Goal: Task Accomplishment & Management: Complete application form

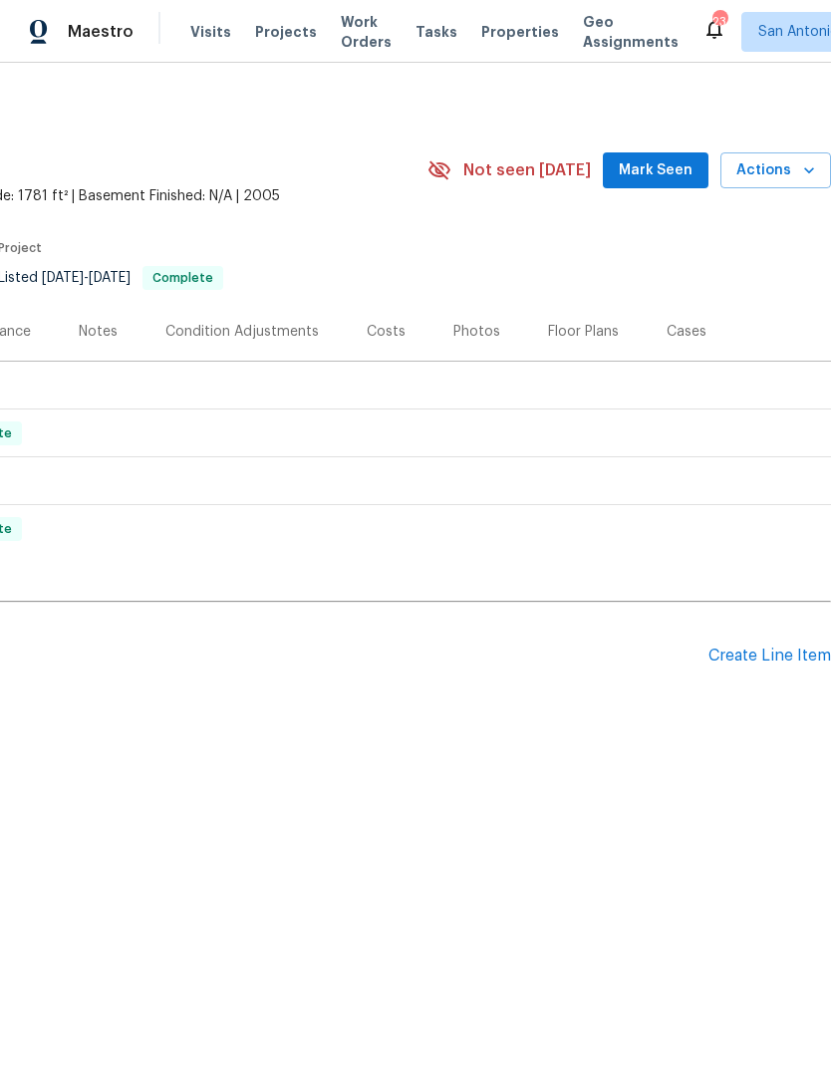
scroll to position [0, 295]
click at [763, 655] on div "Create Line Item" at bounding box center [770, 656] width 123 height 19
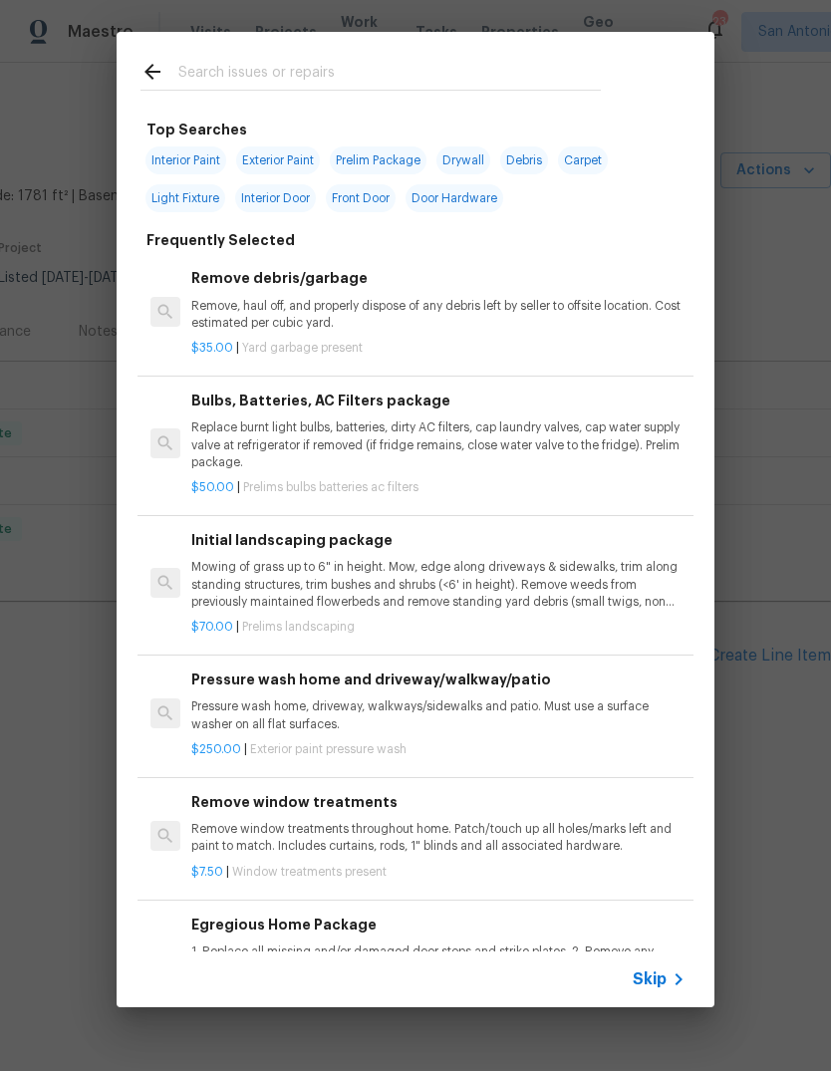
click at [298, 66] on input "text" at bounding box center [389, 75] width 423 height 30
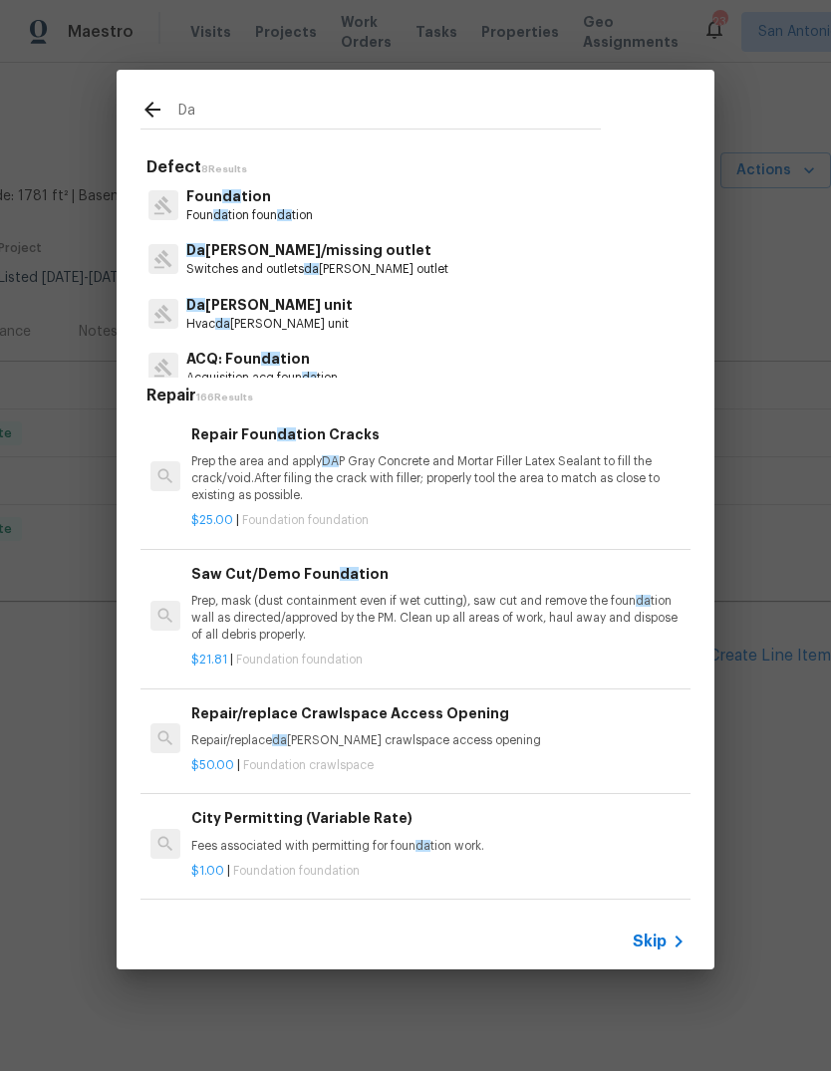
type input "D"
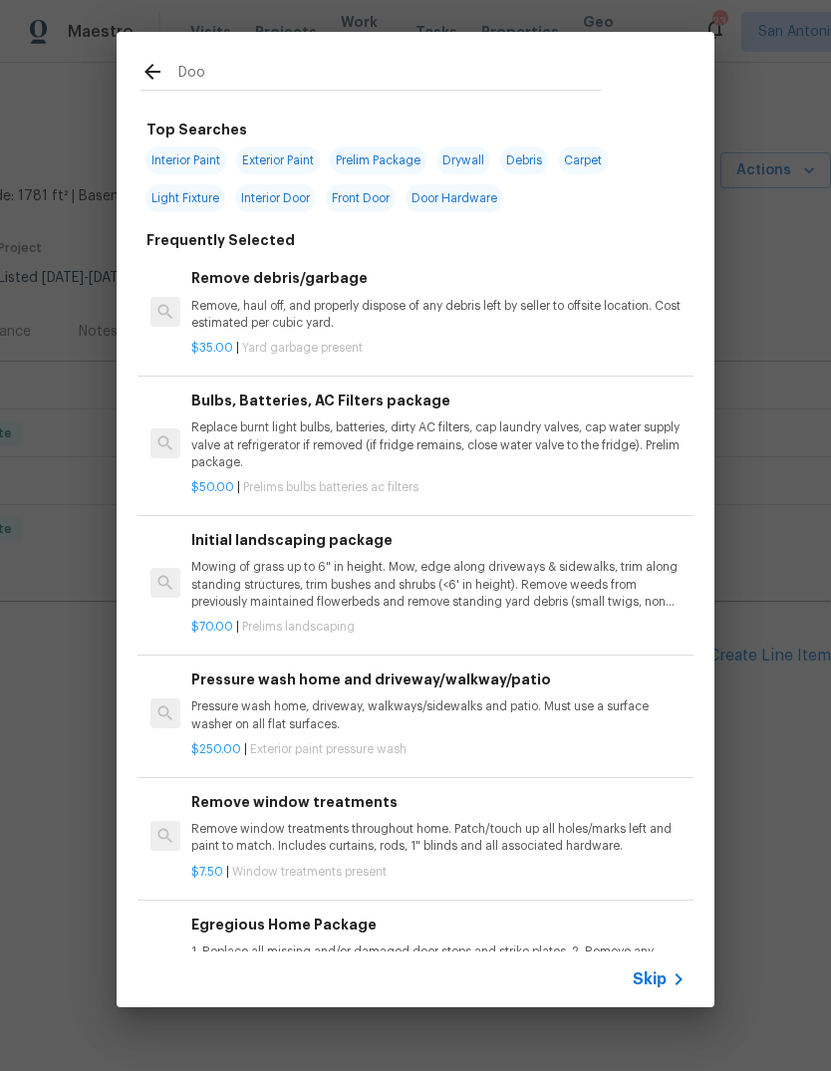
type input "Door"
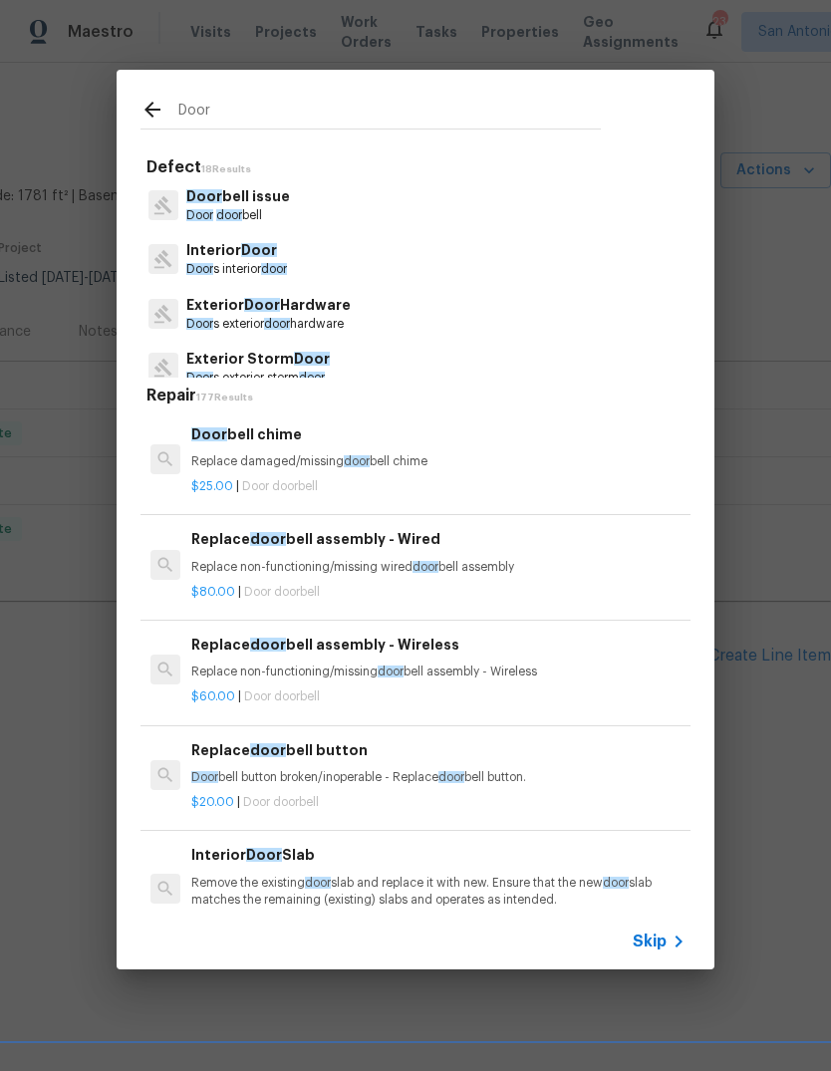
click at [324, 321] on p "Door s exterior door hardware" at bounding box center [268, 324] width 164 height 17
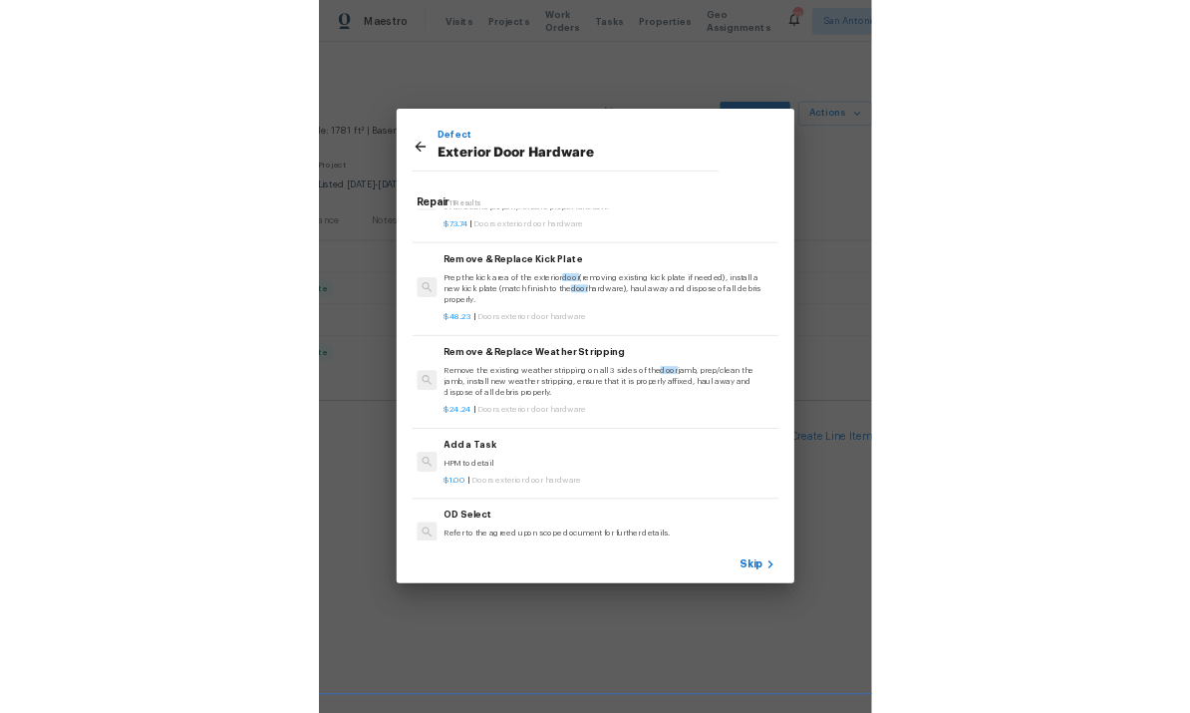
scroll to position [406, 2]
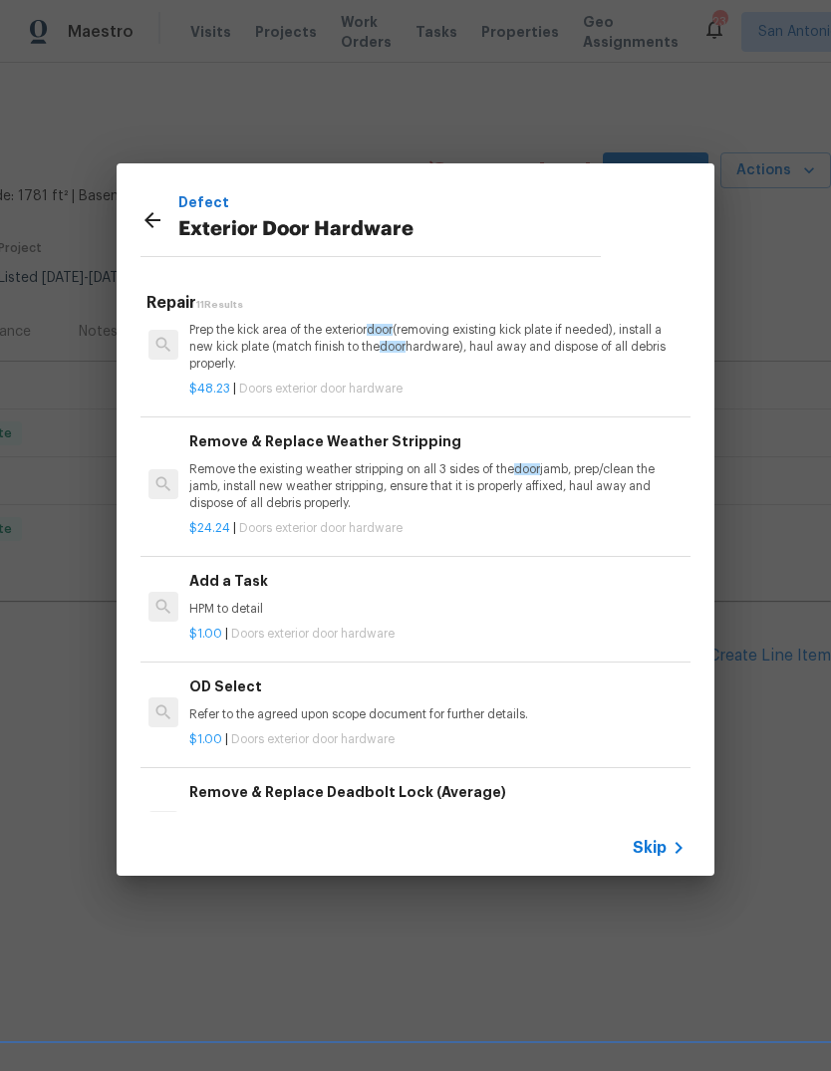
click at [368, 605] on p "HPM to detail" at bounding box center [436, 609] width 494 height 17
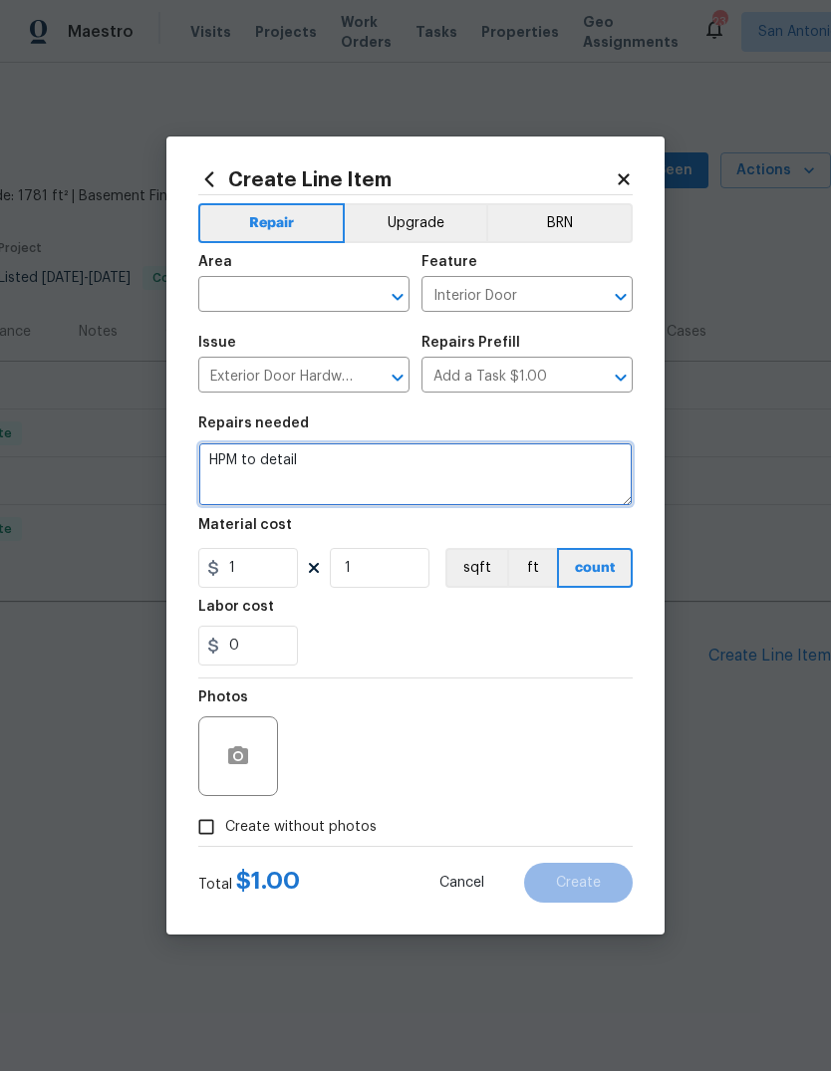
click at [206, 448] on textarea "HPM to detail" at bounding box center [415, 474] width 435 height 64
type textarea "REPAIR DOOR TO SHED. HPM to detail"
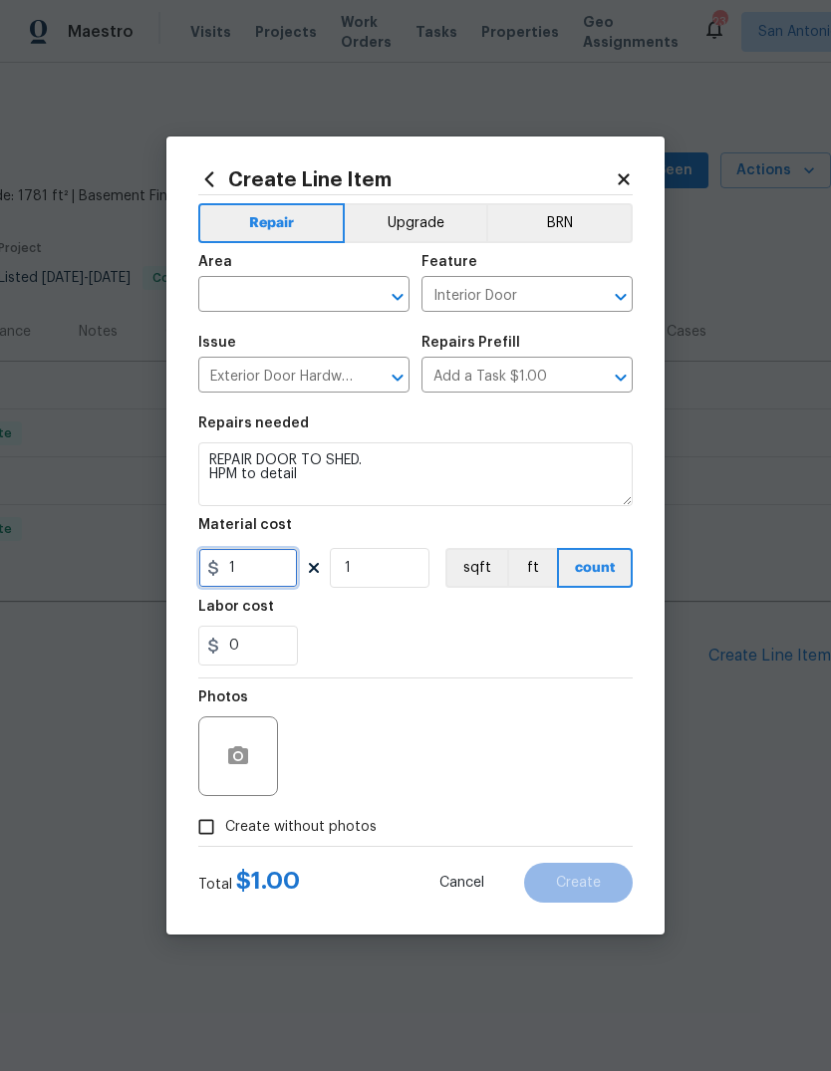
click at [243, 576] on input "1" at bounding box center [248, 568] width 100 height 40
type input "50"
click at [508, 653] on div "0" at bounding box center [415, 646] width 435 height 40
click at [265, 290] on input "text" at bounding box center [275, 296] width 155 height 31
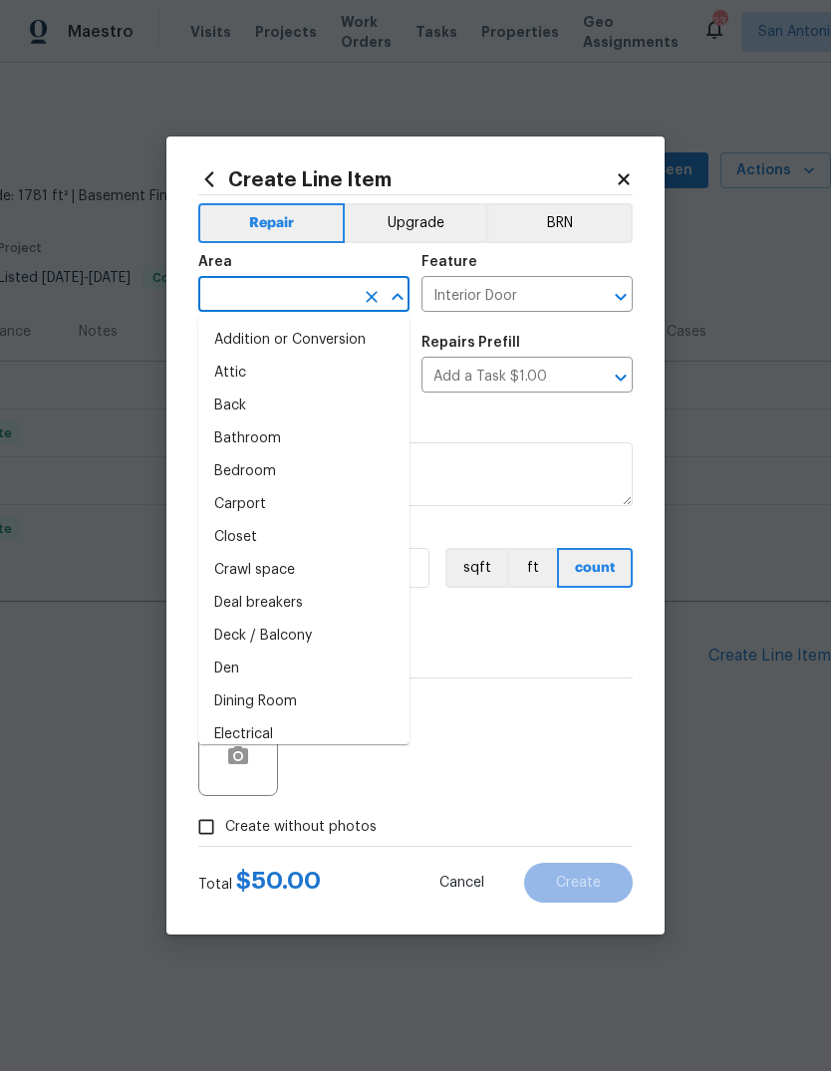
click at [293, 338] on li "Addition or Conversion" at bounding box center [303, 340] width 211 height 33
type input "Addition or Conversion"
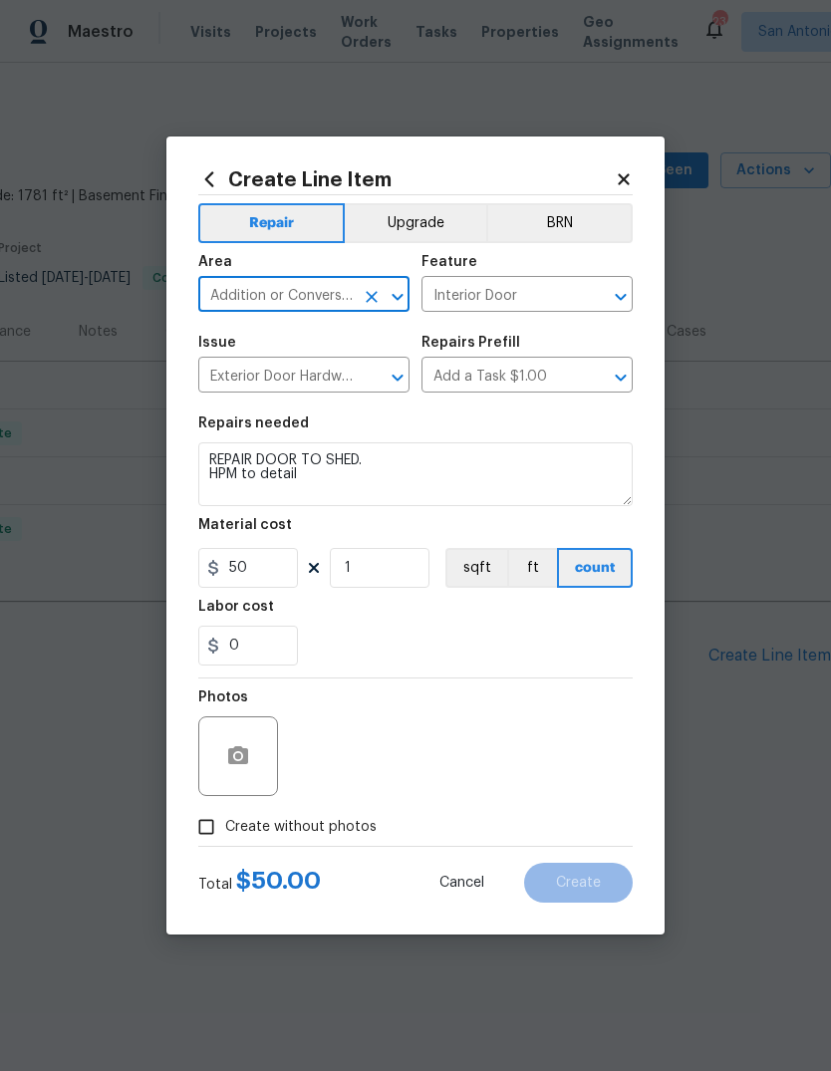
click at [334, 290] on input "Addition or Conversion" at bounding box center [275, 296] width 155 height 31
click at [320, 298] on input "Addition or Conversion" at bounding box center [275, 296] width 155 height 31
click at [276, 292] on input "Addition or Conversion" at bounding box center [275, 296] width 155 height 31
click at [377, 300] on icon "Clear" at bounding box center [372, 297] width 12 height 12
click at [271, 296] on input "text" at bounding box center [275, 296] width 155 height 31
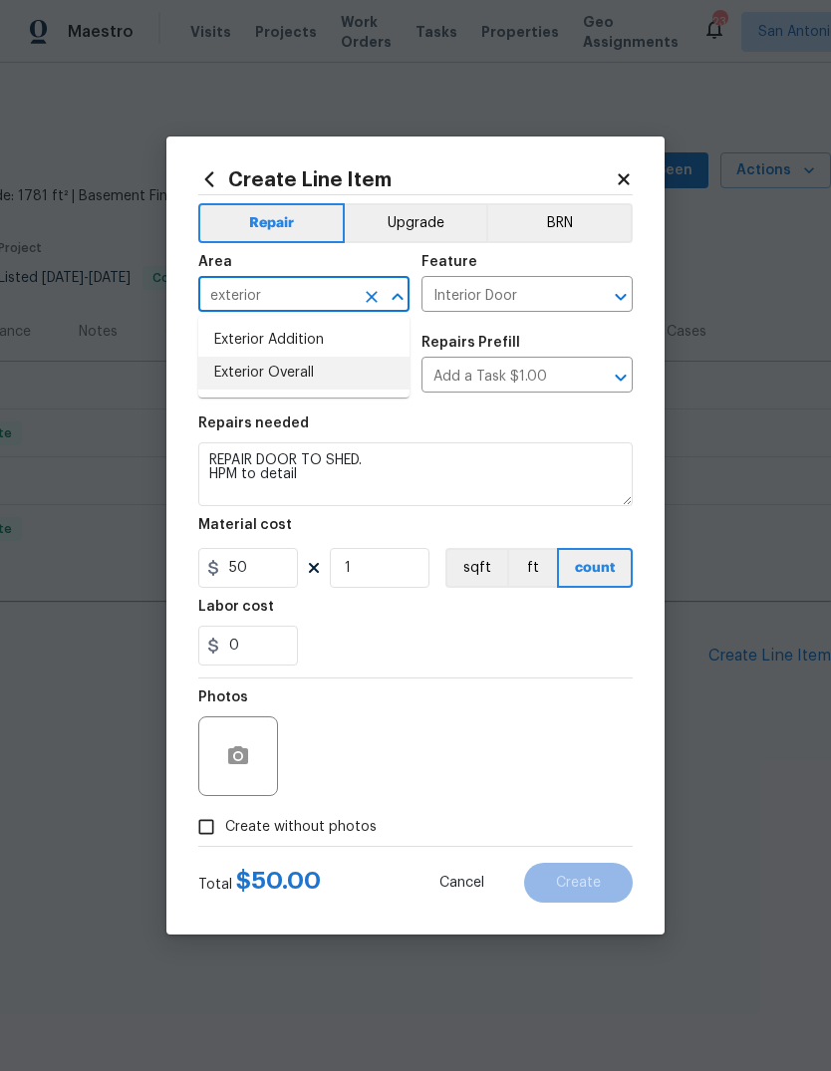
click at [252, 381] on li "Exterior Overall" at bounding box center [303, 373] width 211 height 33
type input "Exterior Overall"
click at [255, 369] on input "Exterior Door Hardware" at bounding box center [275, 377] width 155 height 31
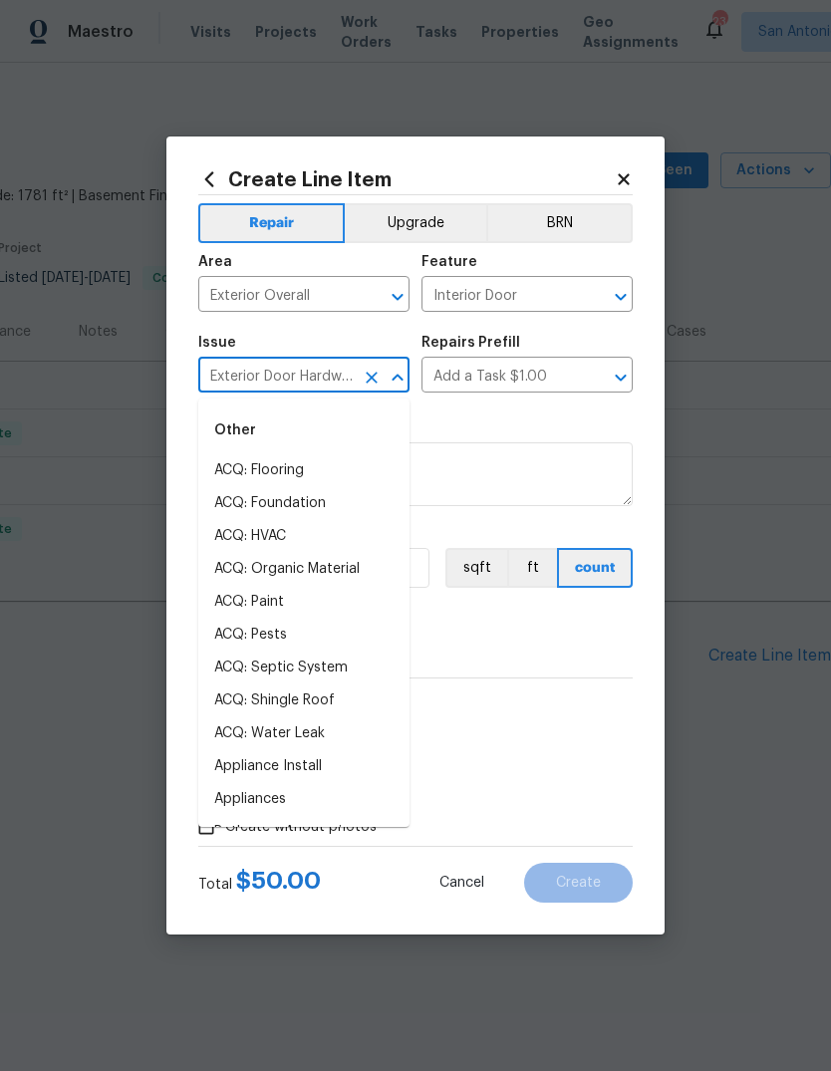
click at [589, 414] on section "Repairs needed REPAIR DOOR TO SHED. HPM to detail Material cost 50 1 sqft ft co…" at bounding box center [415, 541] width 435 height 273
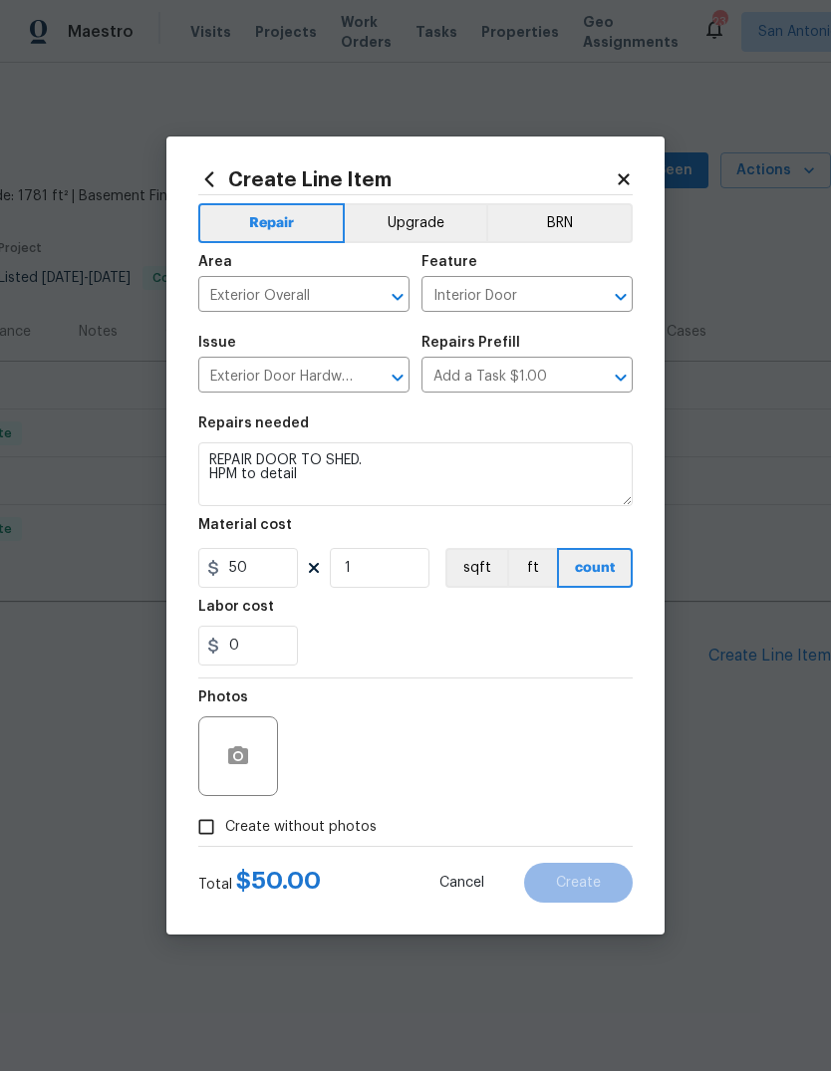
click at [499, 293] on input "Interior Door" at bounding box center [499, 296] width 155 height 31
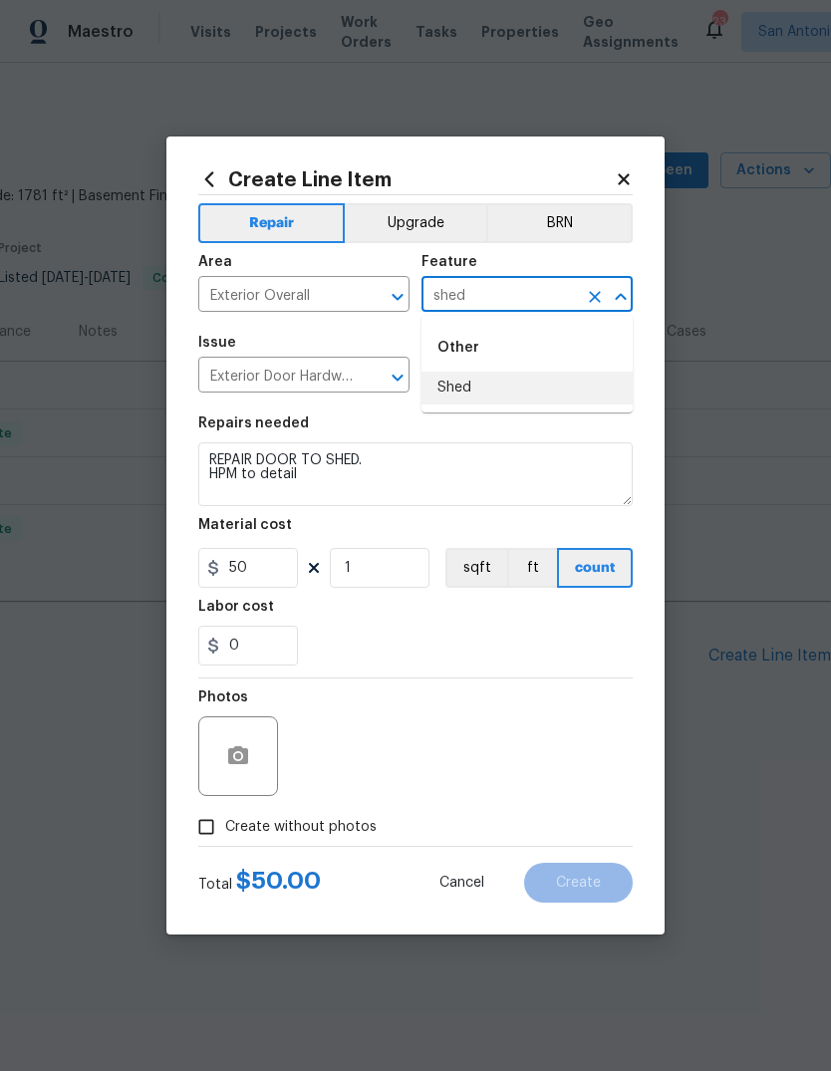
click at [498, 393] on li "Shed" at bounding box center [527, 388] width 211 height 33
type input "Shed"
click at [561, 431] on div "Repairs needed" at bounding box center [415, 430] width 435 height 26
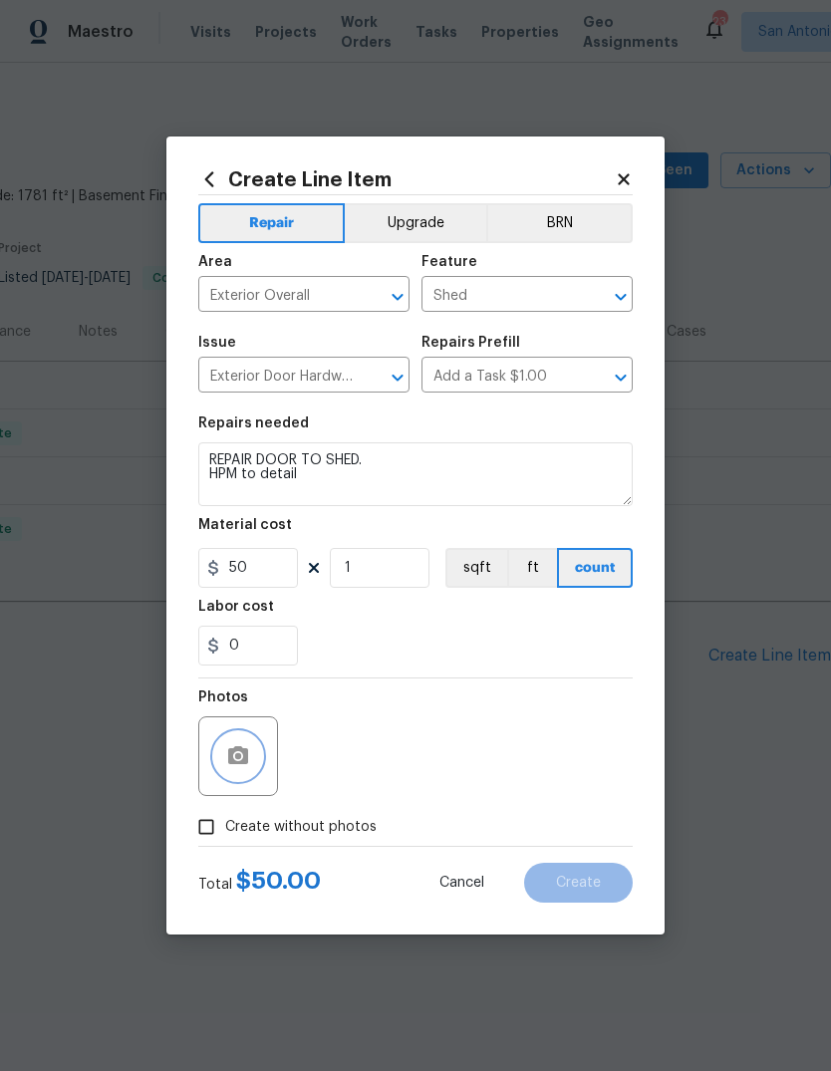
click at [229, 764] on icon "button" at bounding box center [238, 755] width 20 height 18
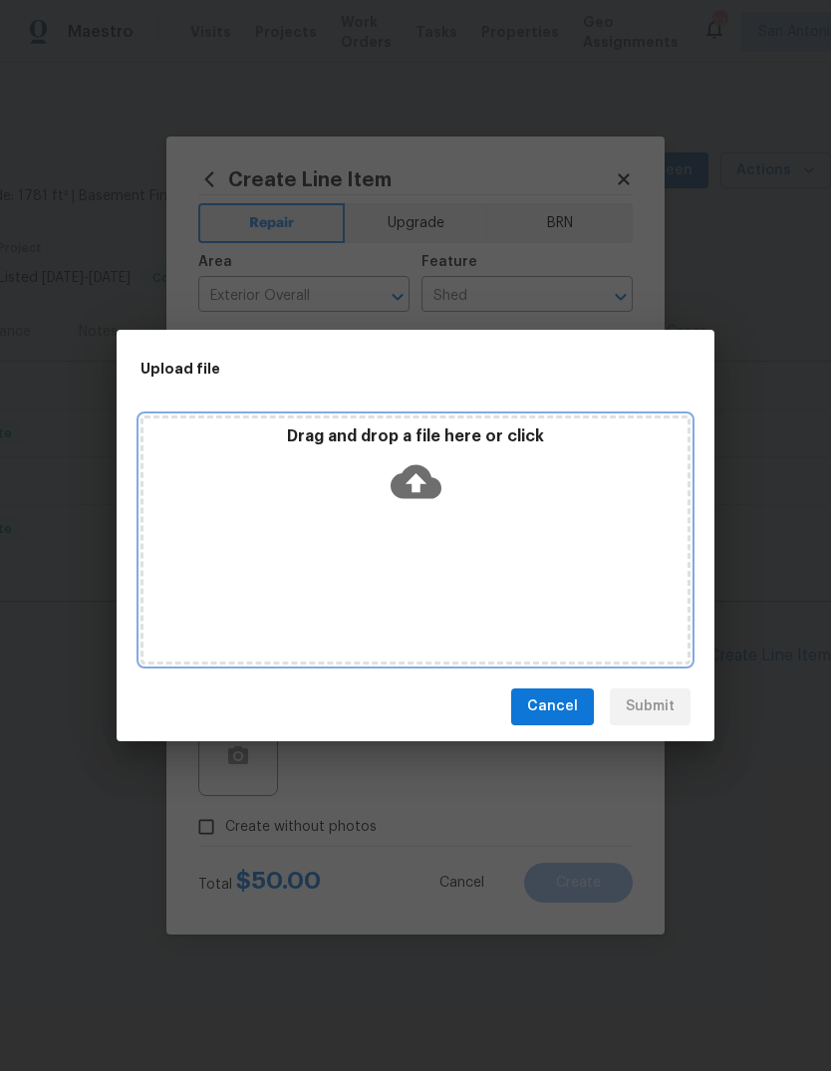
click at [420, 505] on icon at bounding box center [416, 481] width 51 height 51
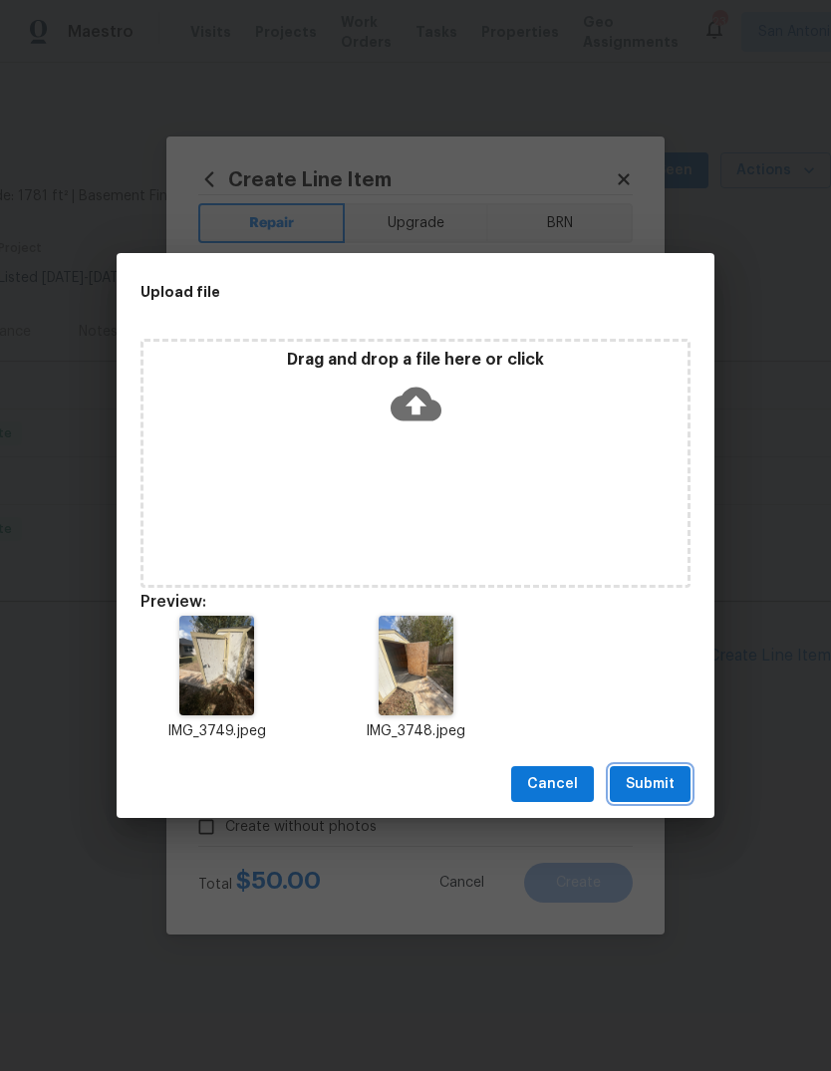
click at [665, 780] on span "Submit" at bounding box center [650, 784] width 49 height 25
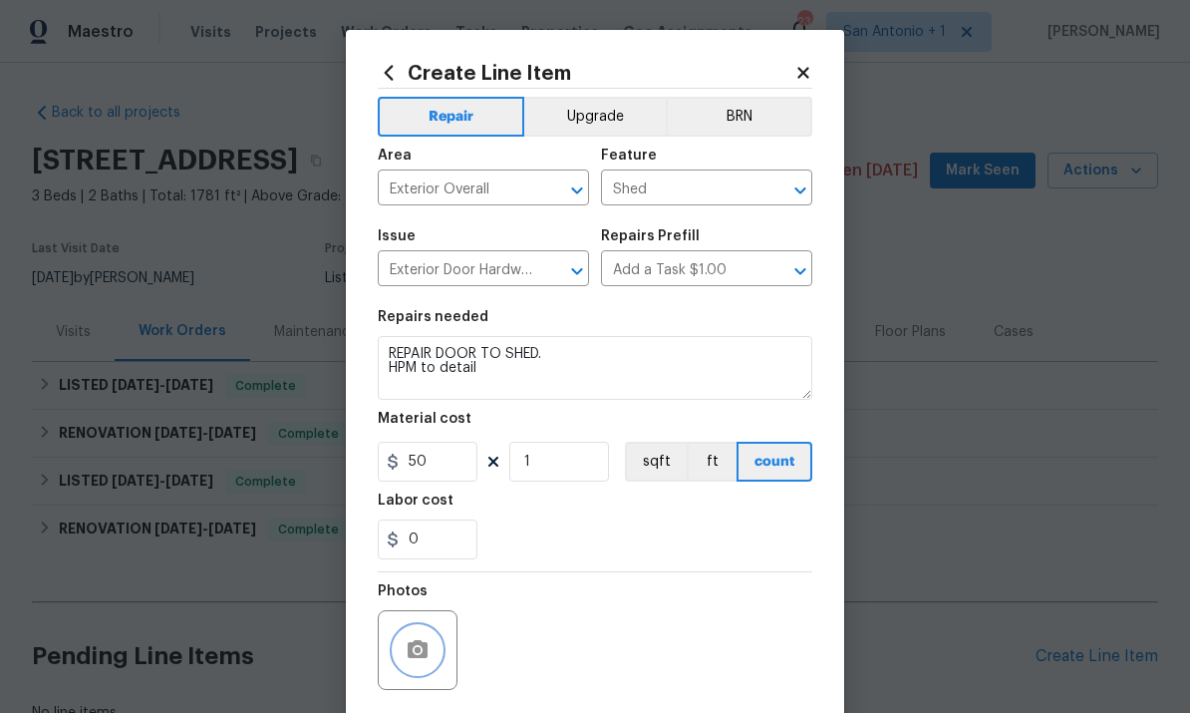
scroll to position [0, 0]
